Goal: Information Seeking & Learning: Learn about a topic

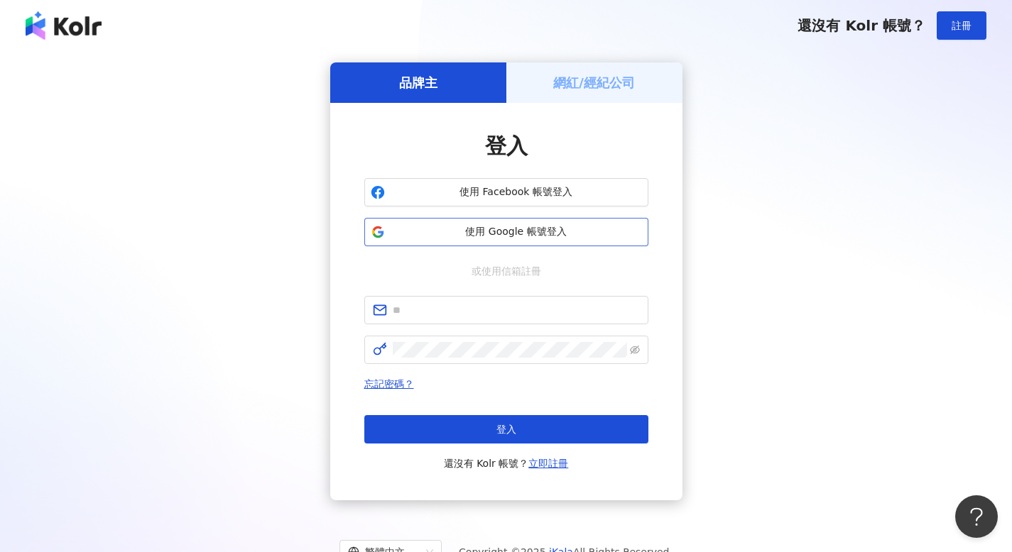
click at [586, 233] on span "使用 Google 帳號登入" at bounding box center [516, 232] width 251 height 14
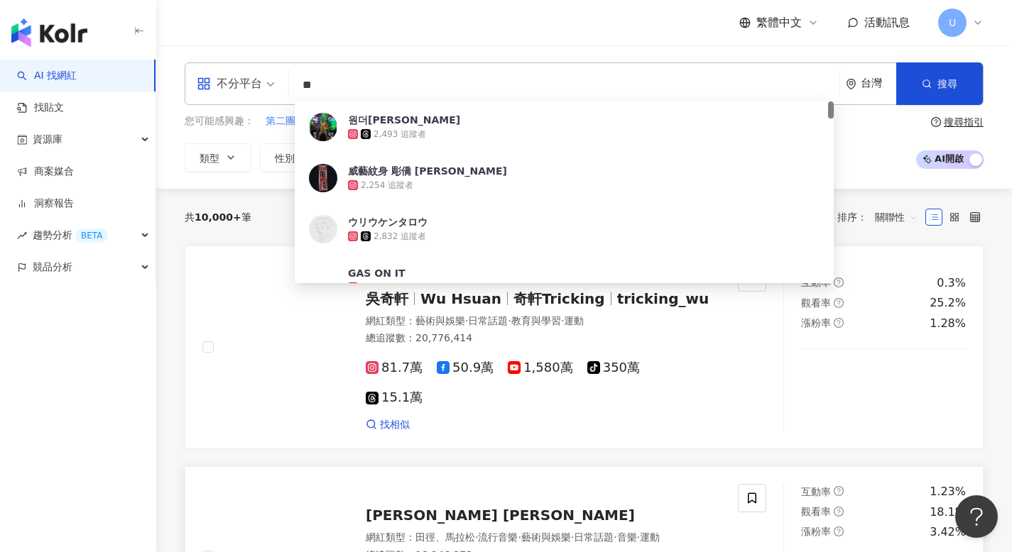
type input "*"
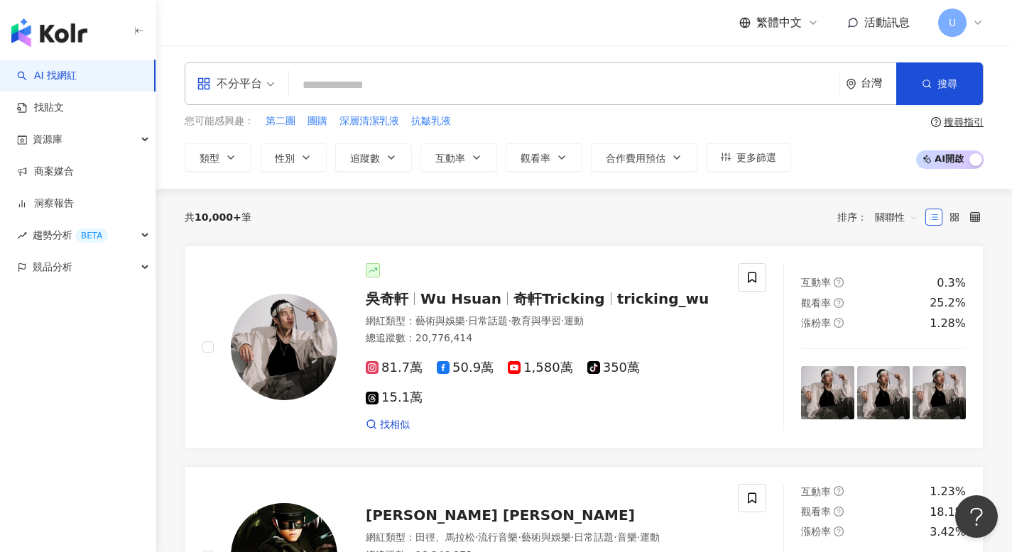
click at [461, 80] on input "search" at bounding box center [564, 85] width 539 height 27
click at [461, 85] on input "search" at bounding box center [564, 85] width 539 height 27
click at [458, 96] on input "search" at bounding box center [564, 85] width 539 height 27
click at [458, 95] on input "search" at bounding box center [564, 85] width 539 height 27
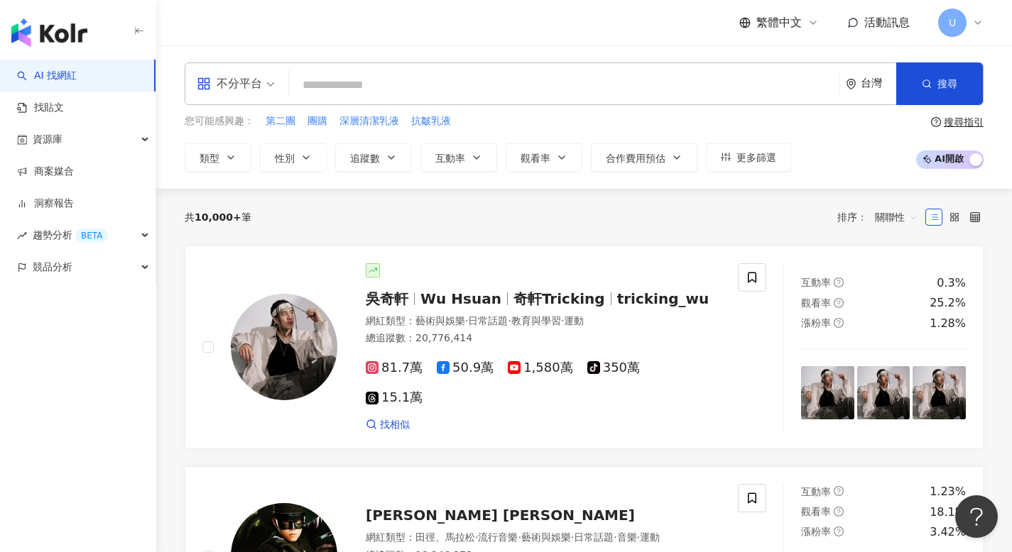
click at [458, 95] on input "search" at bounding box center [564, 85] width 539 height 27
click at [456, 92] on input "search" at bounding box center [564, 85] width 539 height 27
type input "*"
click at [281, 99] on div "不分平台" at bounding box center [236, 83] width 94 height 41
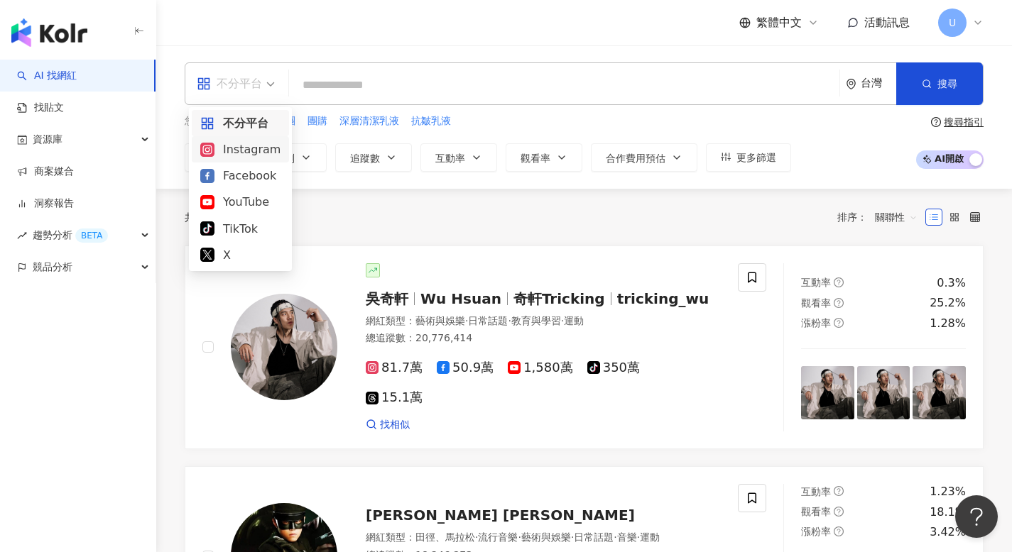
click at [263, 146] on div "Instagram" at bounding box center [240, 150] width 80 height 18
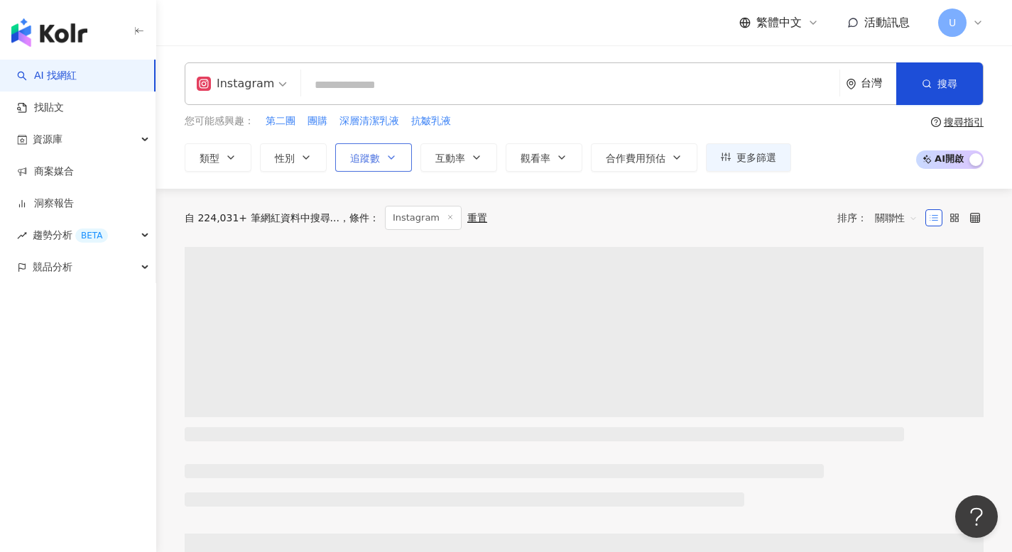
click at [396, 158] on icon "button" at bounding box center [391, 157] width 11 height 11
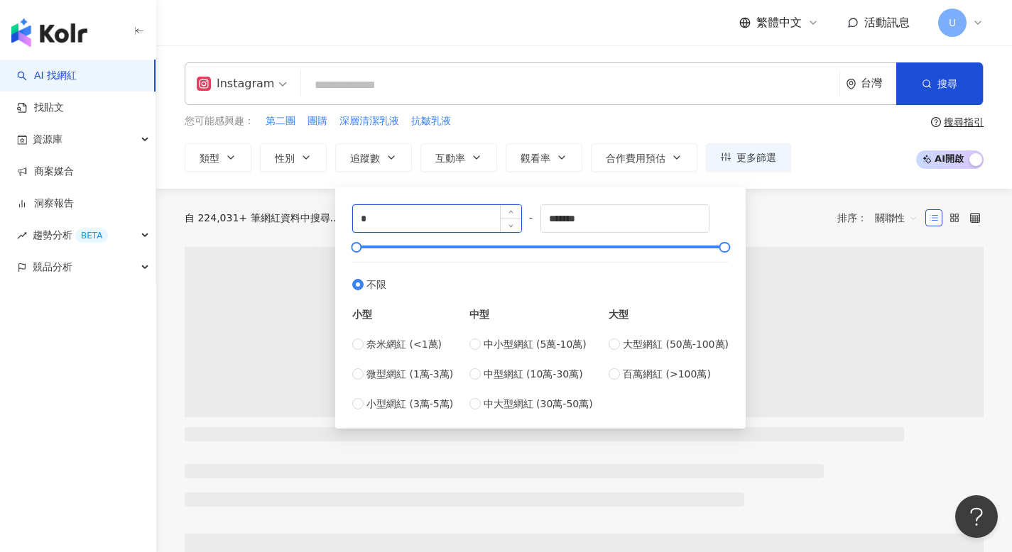
click at [425, 219] on input "*" at bounding box center [437, 218] width 168 height 27
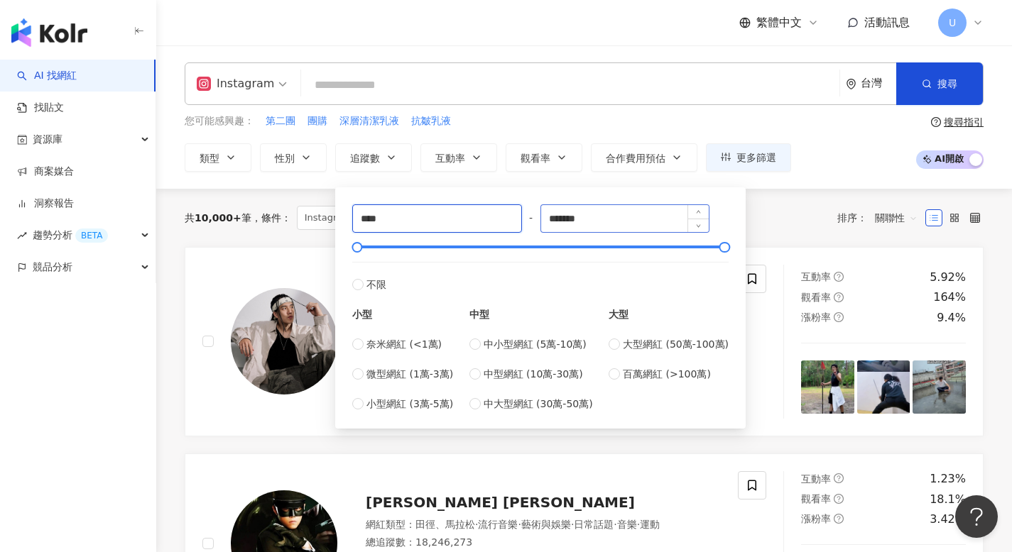
type input "****"
click at [621, 224] on input "*******" at bounding box center [625, 218] width 168 height 27
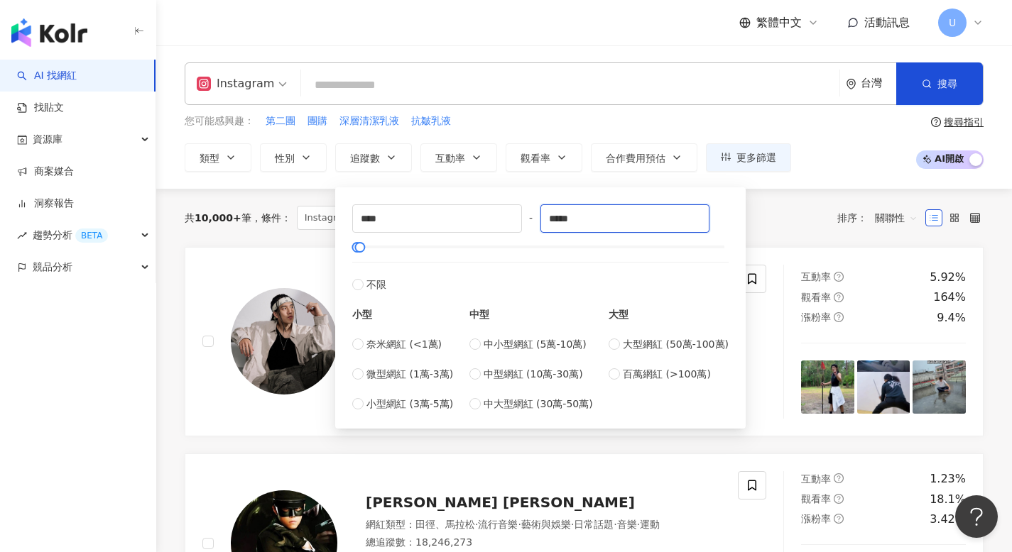
type input "*****"
click at [246, 178] on div "Instagram 台灣 搜尋 6f519e42-5b74-4394-a869-3ccbb2b8ed75 원더우먼스토리 2,493 追蹤者 威藝紋身 彫僑 …" at bounding box center [584, 116] width 856 height 143
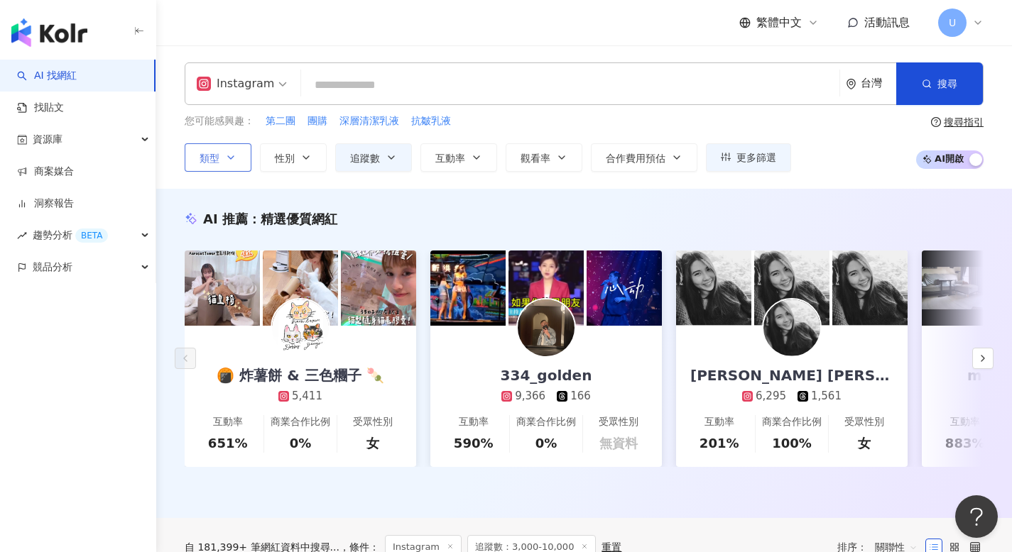
click at [232, 170] on button "類型" at bounding box center [218, 157] width 67 height 28
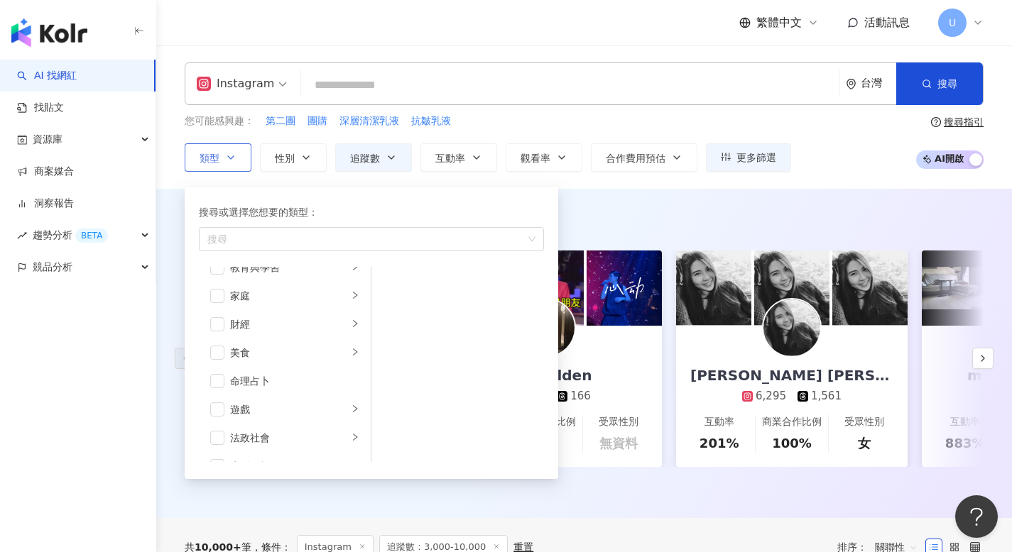
scroll to position [195, 0]
click at [304, 351] on div "遊戲" at bounding box center [289, 345] width 118 height 16
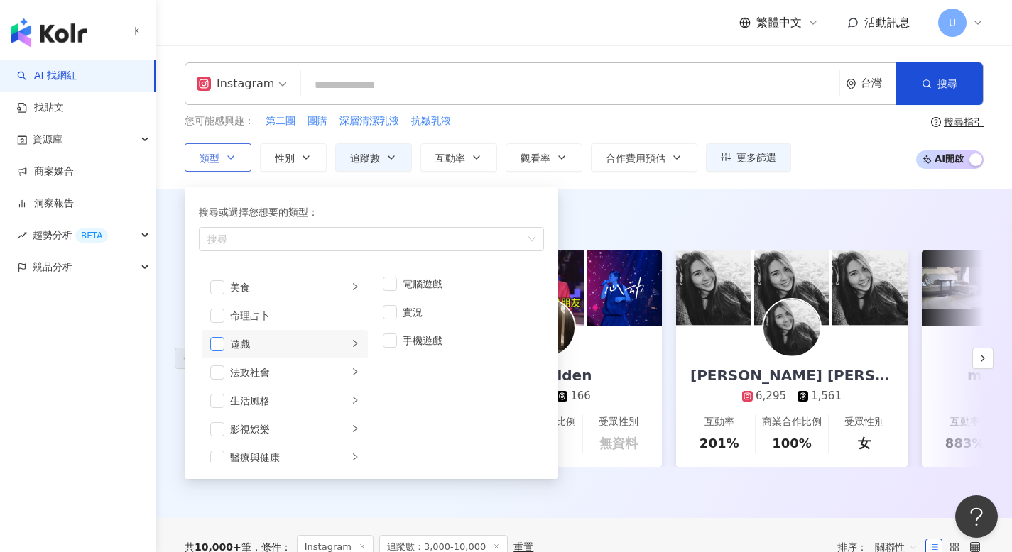
click at [219, 346] on span "button" at bounding box center [217, 344] width 14 height 14
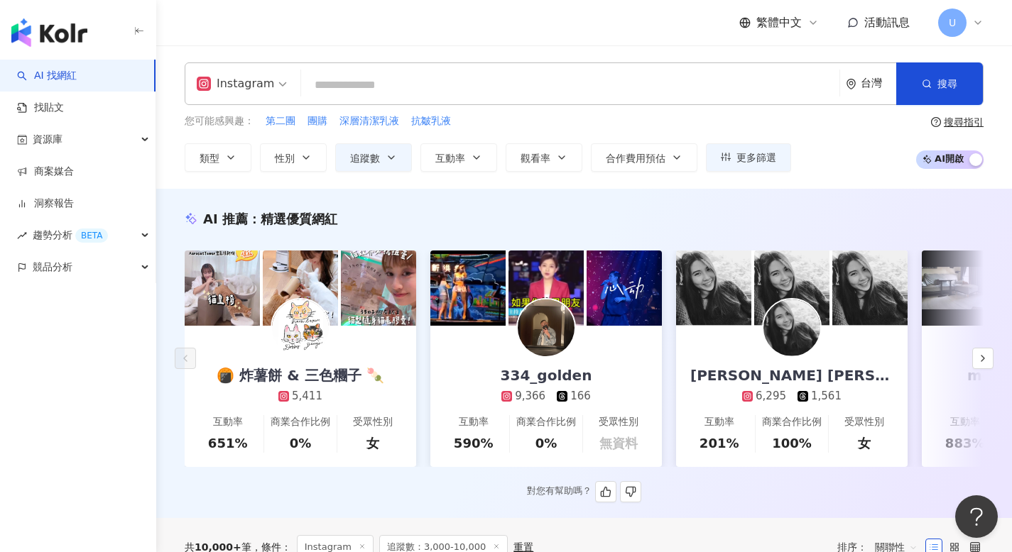
click at [612, 222] on div "AI 推薦 ： 精選優質網紅" at bounding box center [584, 219] width 799 height 18
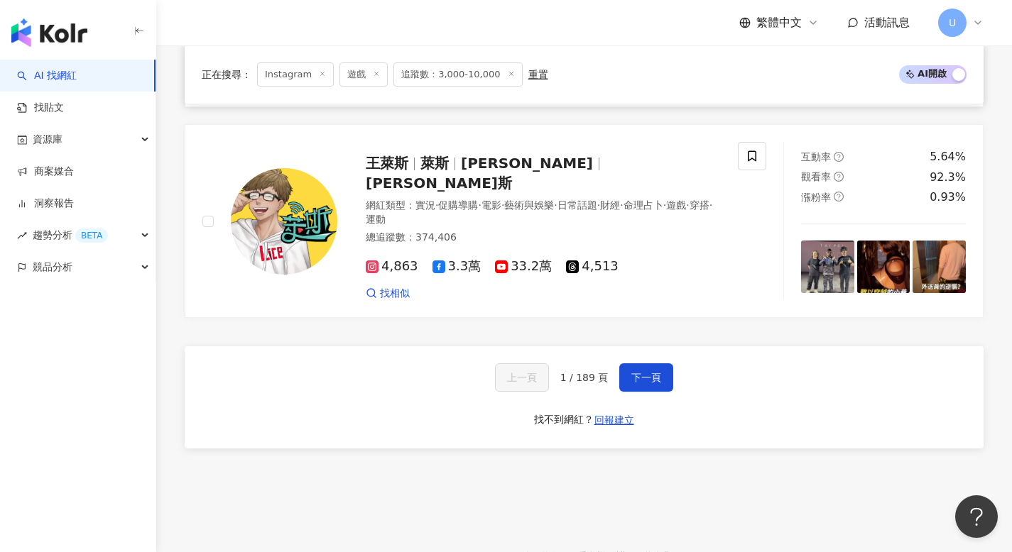
scroll to position [2918, 0]
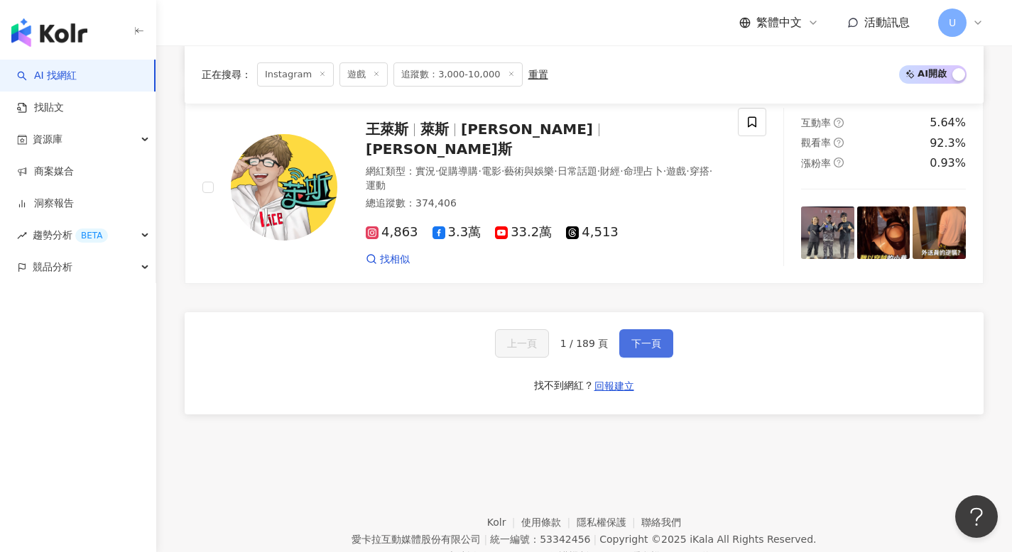
click at [641, 339] on span "下一頁" at bounding box center [646, 343] width 30 height 11
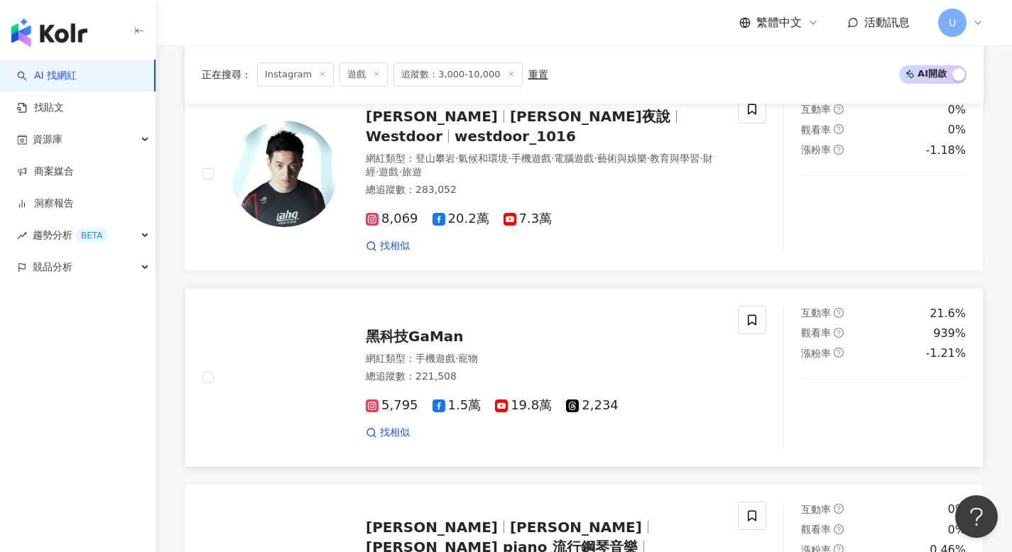
scroll to position [2031, 0]
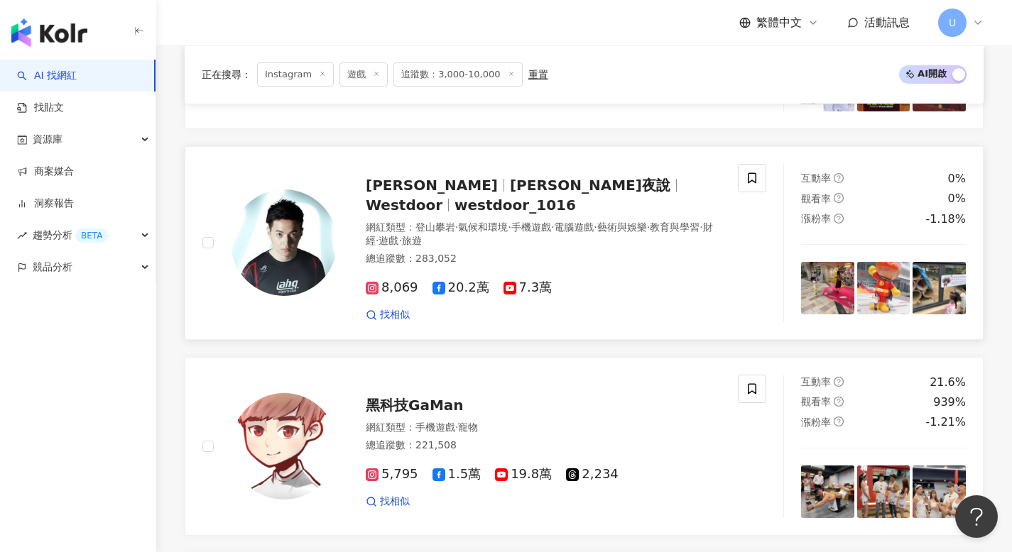
click at [528, 258] on div "總追蹤數 ： 283,052" at bounding box center [543, 259] width 355 height 14
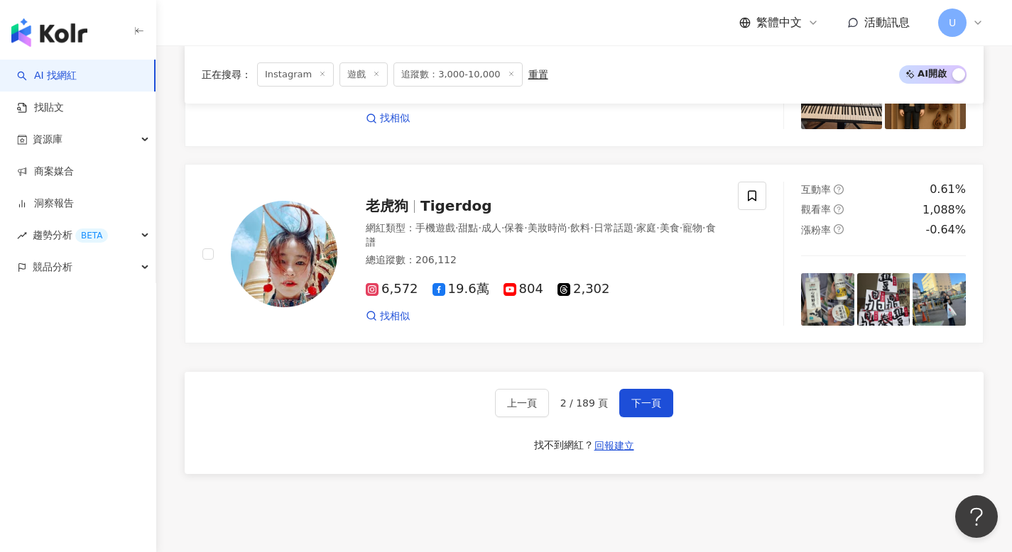
scroll to position [2755, 0]
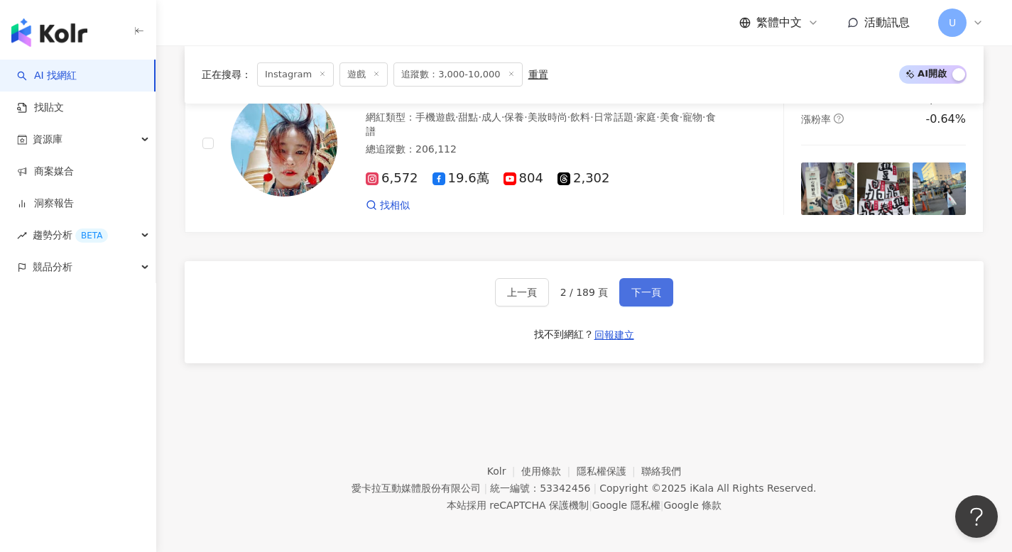
click at [655, 281] on button "下一頁" at bounding box center [646, 292] width 54 height 28
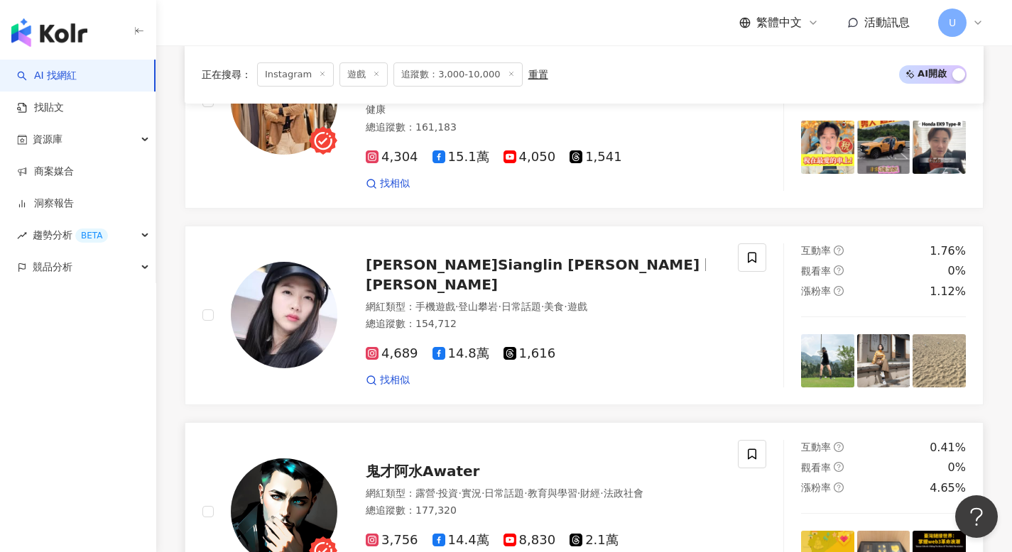
scroll to position [1760, 0]
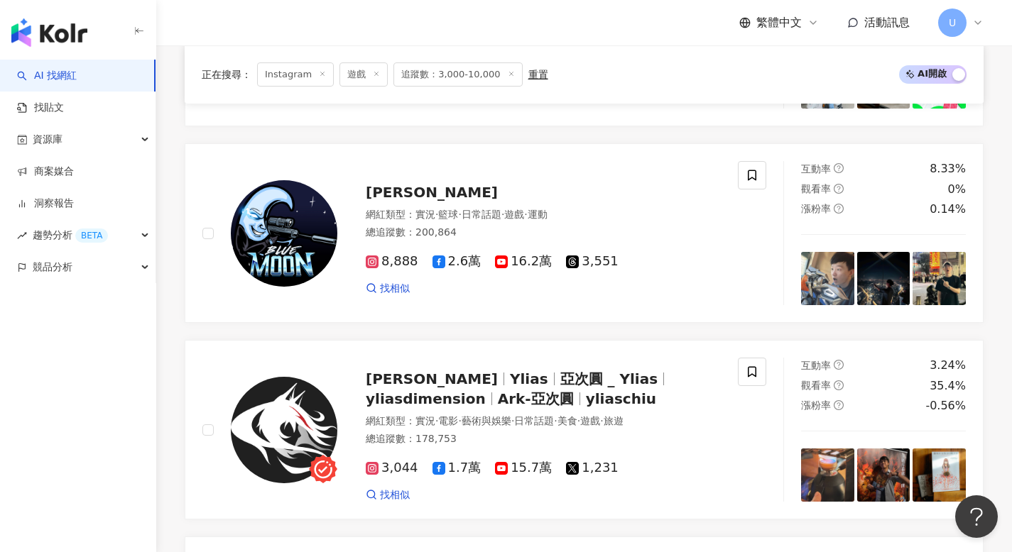
click at [375, 72] on line at bounding box center [377, 74] width 4 height 4
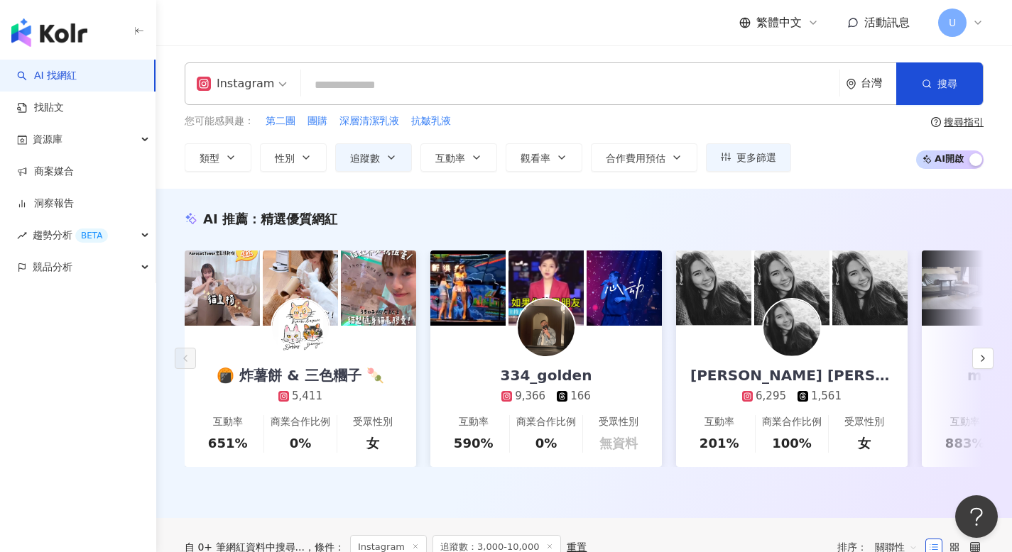
click at [349, 87] on input "search" at bounding box center [570, 85] width 527 height 27
click at [200, 157] on span "類型" at bounding box center [210, 158] width 20 height 11
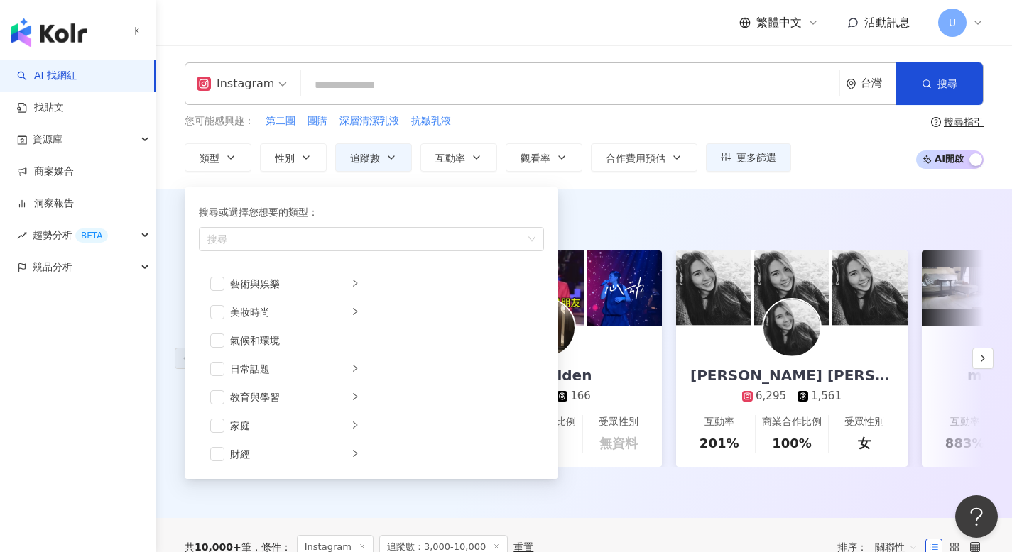
click at [578, 124] on div "您可能感興趣： 第二團 團購 深層清潔乳液 抗皺乳液" at bounding box center [488, 122] width 606 height 16
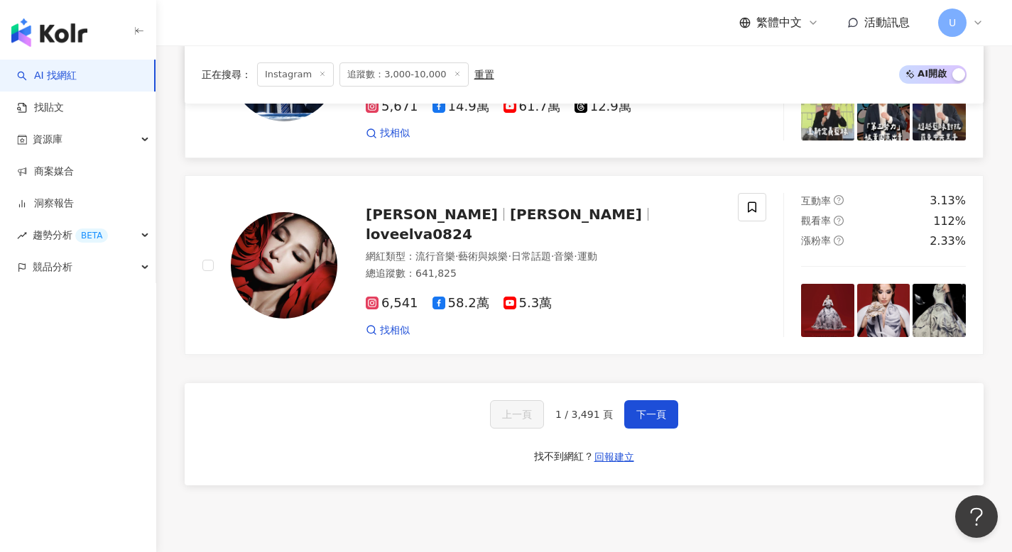
scroll to position [2745, 0]
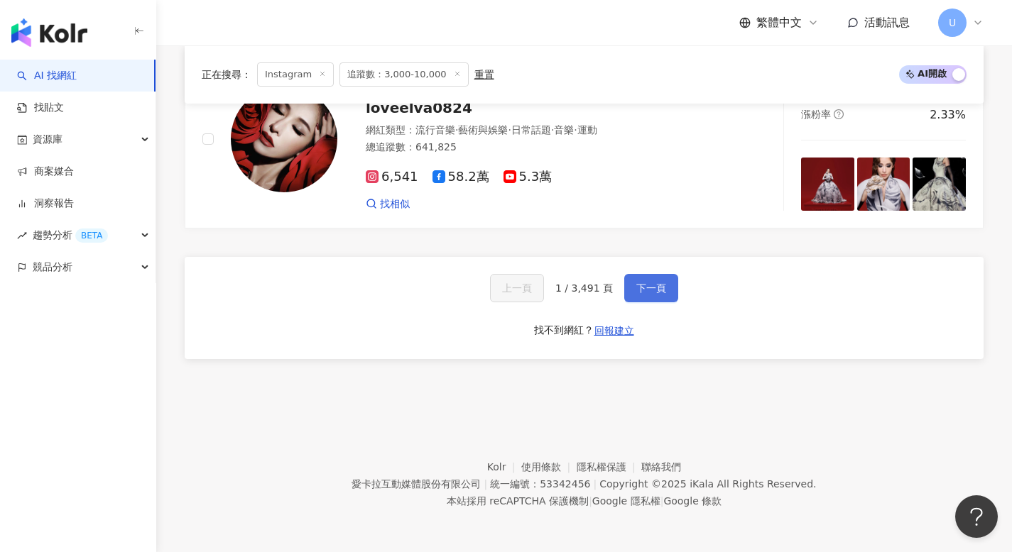
click at [636, 288] on span "下一頁" at bounding box center [651, 288] width 30 height 11
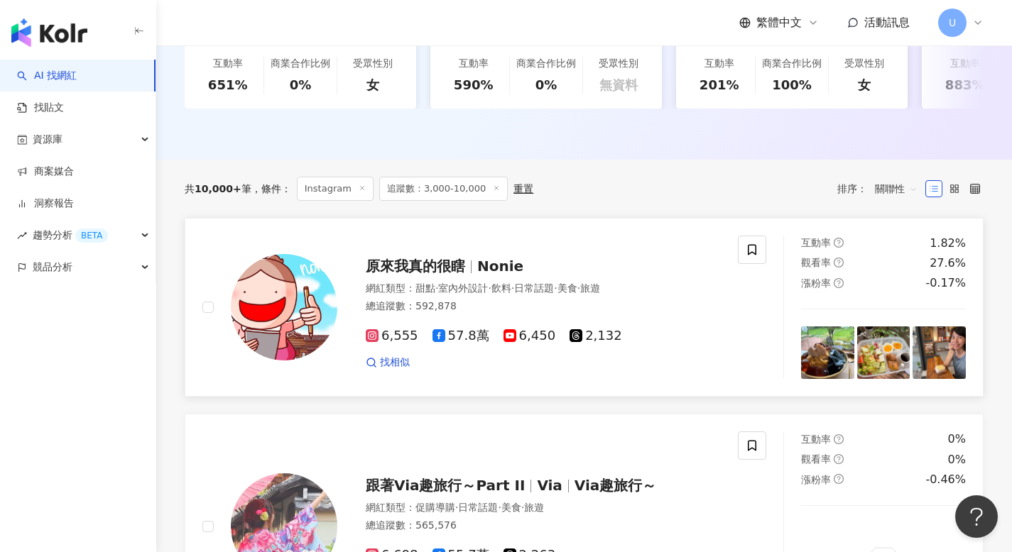
scroll to position [356, 0]
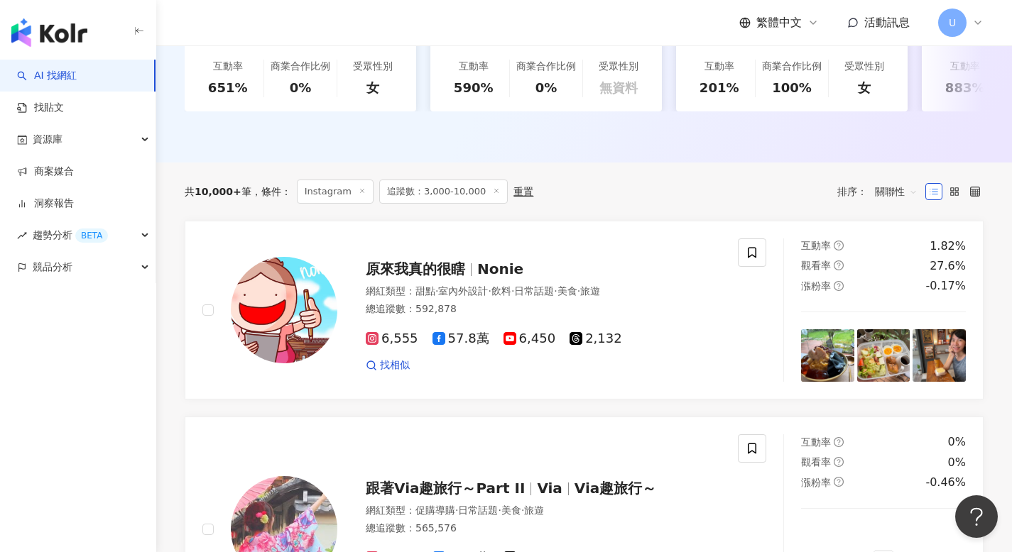
click at [666, 221] on div "共 10,000+ 筆 條件 ： Instagram 追蹤數：3,000-10,000 重置 排序： 關聯性" at bounding box center [584, 192] width 799 height 58
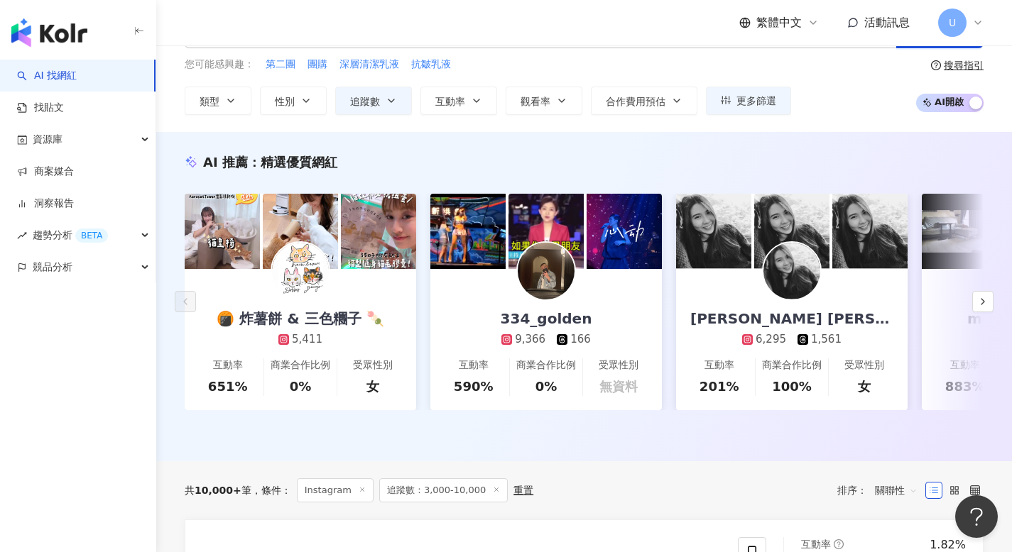
scroll to position [0, 0]
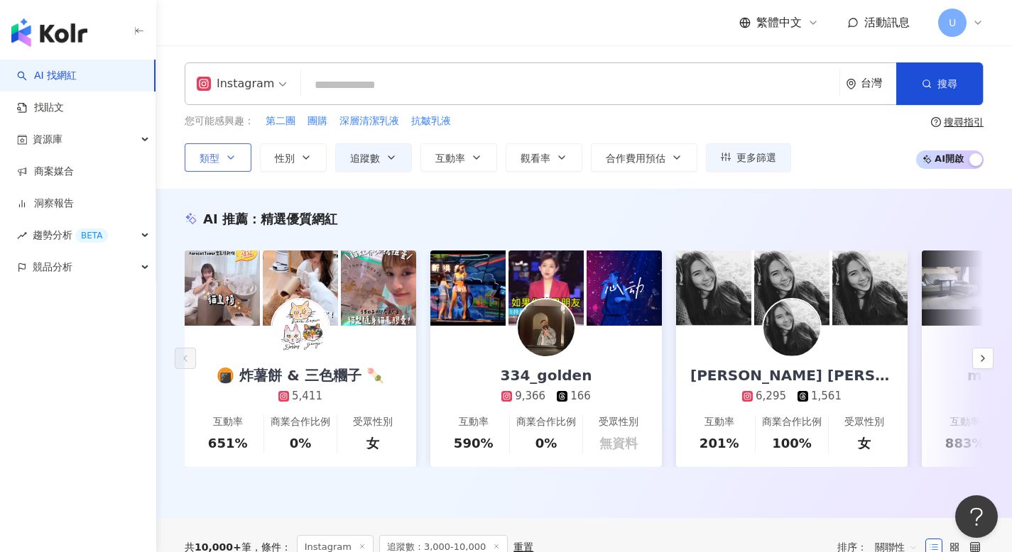
click at [222, 148] on button "類型" at bounding box center [218, 157] width 67 height 28
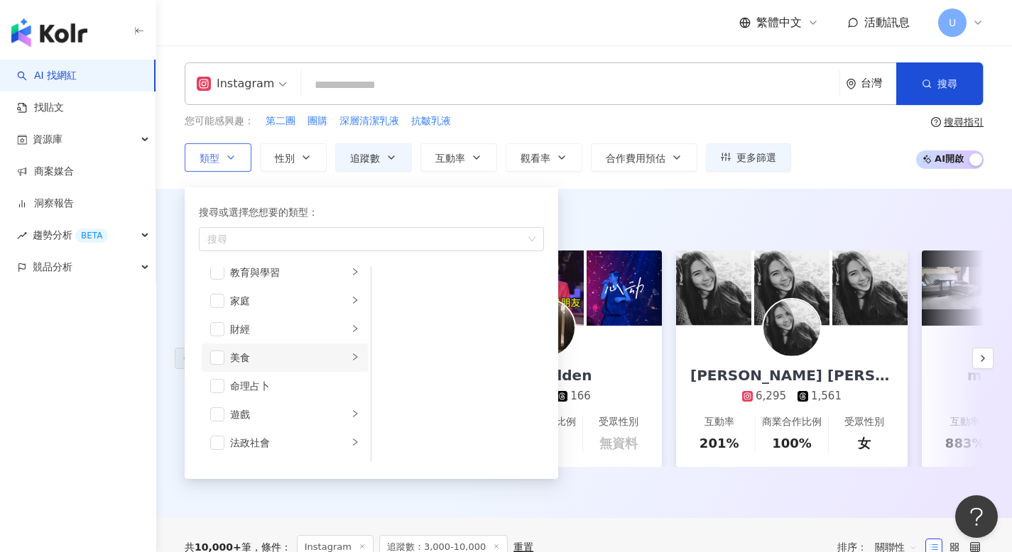
scroll to position [125, 0]
click at [219, 365] on li "美食" at bounding box center [285, 358] width 166 height 28
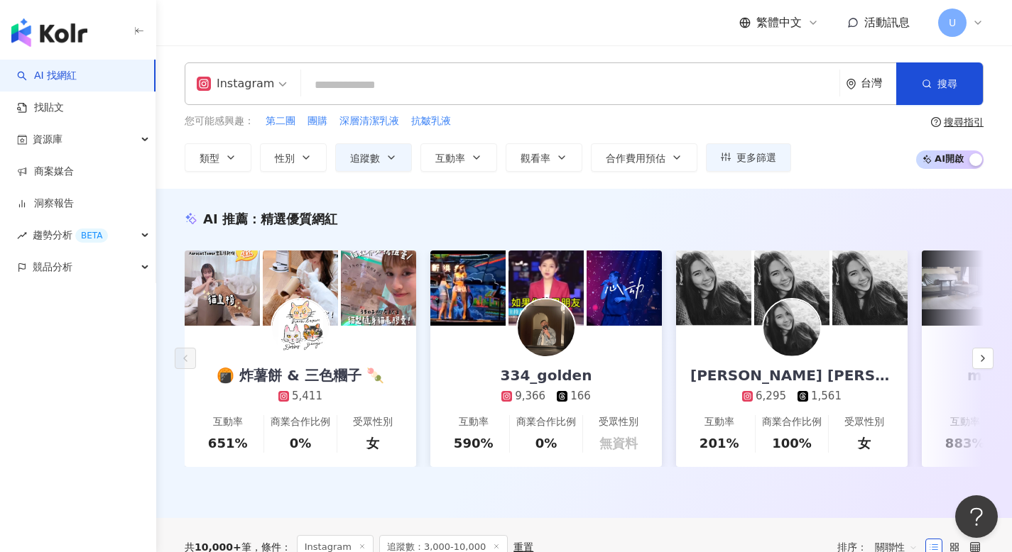
click at [630, 206] on div "AI 推薦 ： 精選優質網紅 🍘 炸薯餅 & 三色糰子 🍡 5,411 互動率 651% 商業合作比例 0% 受眾性別 女 334_golden 9,366 …" at bounding box center [584, 354] width 856 height 330
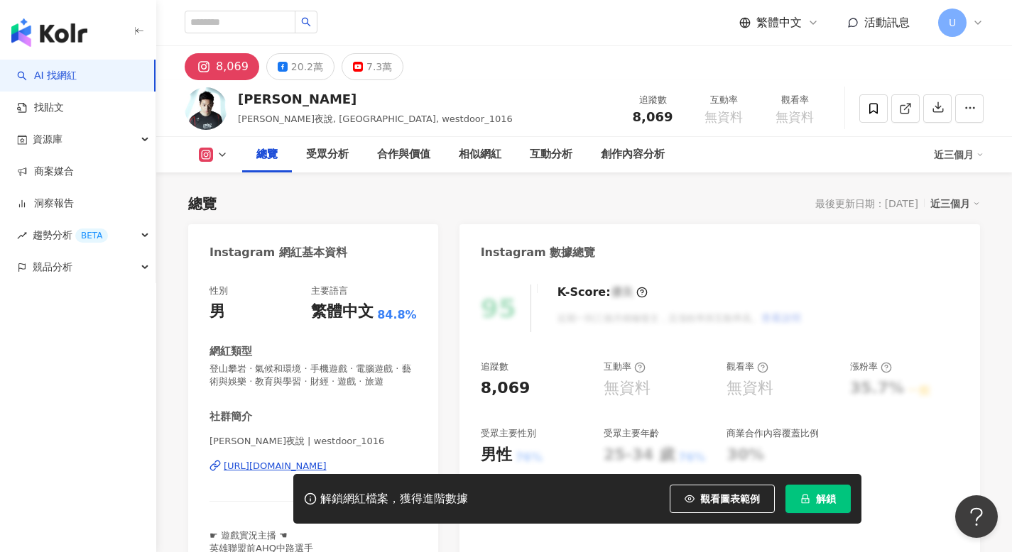
scroll to position [117, 0]
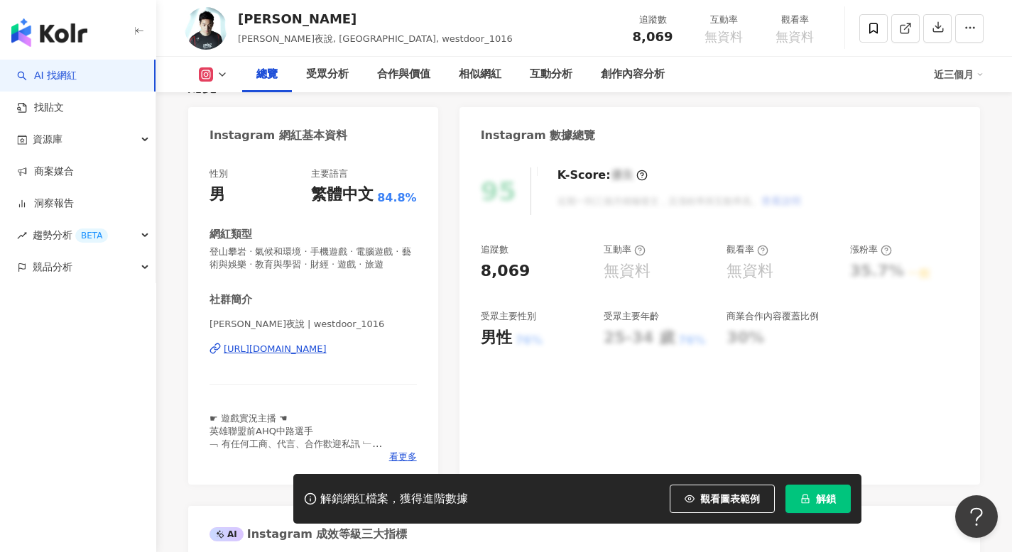
click at [314, 350] on div "https://www.instagram.com/westdoor_1016/" at bounding box center [275, 349] width 103 height 13
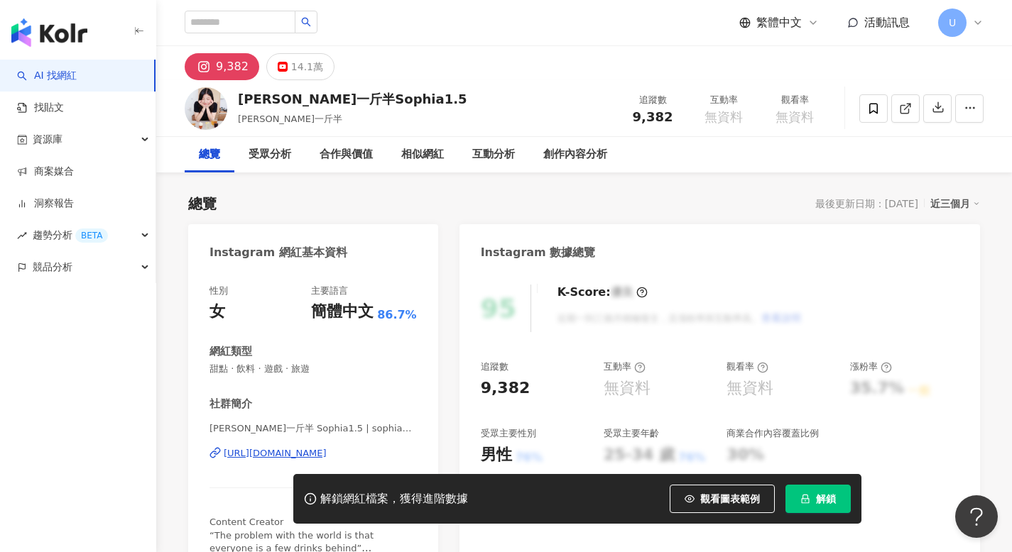
click at [273, 457] on div "[URL][DOMAIN_NAME]" at bounding box center [275, 453] width 103 height 13
